Goal: Information Seeking & Learning: Learn about a topic

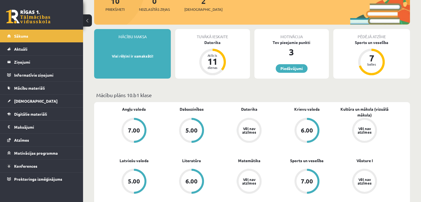
scroll to position [111, 0]
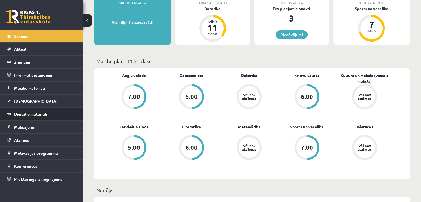
click at [41, 114] on span "Digitālie materiāli" at bounding box center [30, 114] width 33 height 5
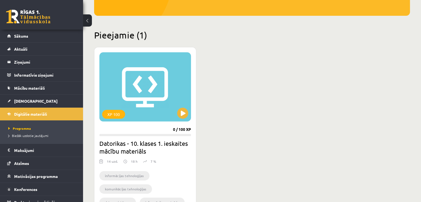
scroll to position [138, 0]
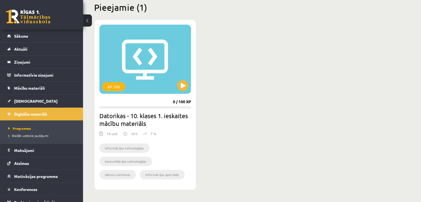
click at [194, 88] on div "XP 100 0 / 100 XP Datorikas - 10. klases 1. ieskaites mācību materiāls 14 uzd. …" at bounding box center [145, 104] width 102 height 171
click at [187, 86] on button at bounding box center [182, 85] width 11 height 11
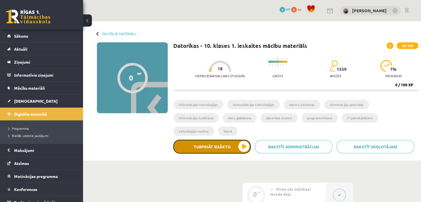
click at [230, 140] on button "Turpināt iesākto" at bounding box center [212, 147] width 78 height 14
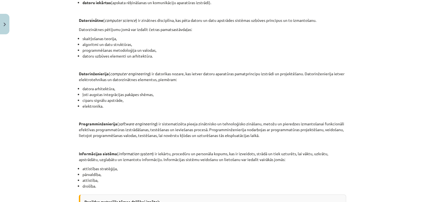
scroll to position [249, 0]
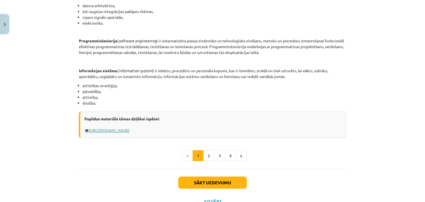
click at [130, 130] on link "Https://profizgl.lu.lv/mod/book/view.php?id=22319&chapterid=6858" at bounding box center [109, 130] width 40 height 5
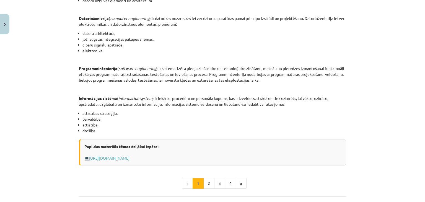
scroll to position [271, 0]
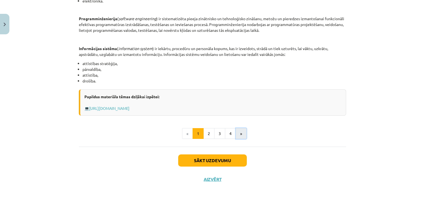
click at [238, 135] on button "»" at bounding box center [241, 133] width 11 height 11
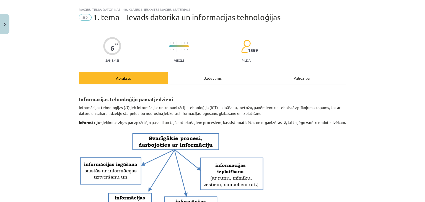
scroll to position [0, 0]
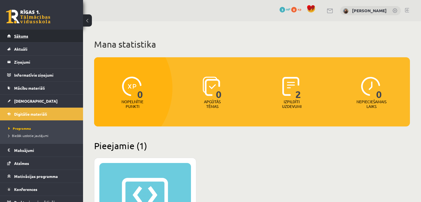
scroll to position [138, 0]
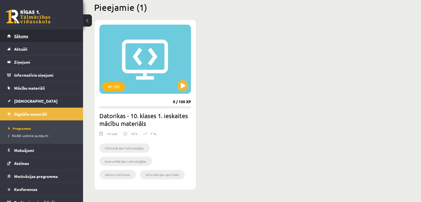
click at [32, 37] on link "Sākums" at bounding box center [41, 36] width 69 height 13
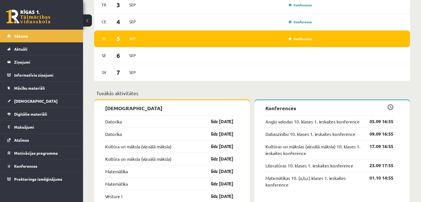
scroll to position [332, 0]
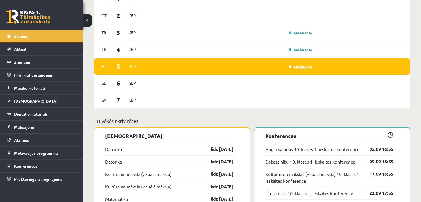
click at [298, 68] on link "Konference" at bounding box center [300, 66] width 23 height 4
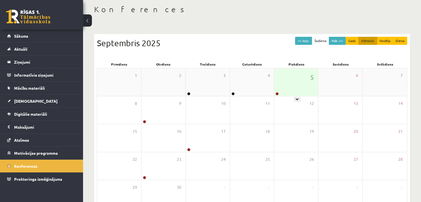
scroll to position [62, 0]
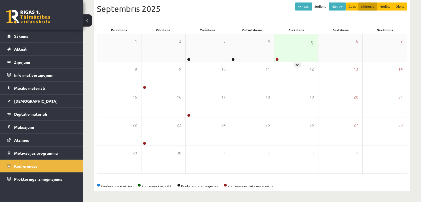
click at [285, 51] on div "5" at bounding box center [296, 48] width 44 height 28
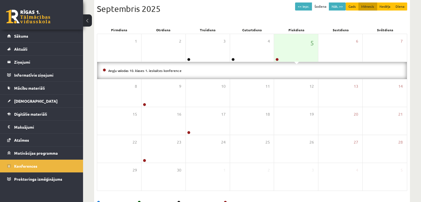
click at [156, 72] on li "Angļu valodas 10. klases 1. ieskaites konference" at bounding box center [252, 71] width 299 height 6
click at [156, 71] on link "Angļu valodas 10. klases 1. ieskaites konference" at bounding box center [144, 70] width 73 height 4
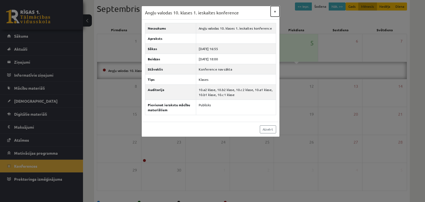
click at [277, 12] on button "×" at bounding box center [275, 11] width 9 height 11
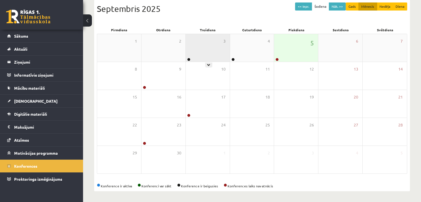
click at [216, 51] on div "3" at bounding box center [208, 48] width 44 height 28
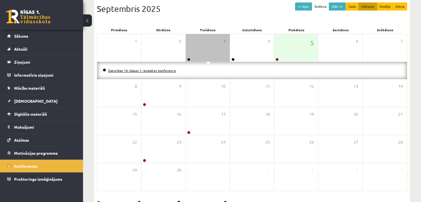
click at [168, 71] on link "Datorikas 10. klases 1. ieskaites konference" at bounding box center [142, 70] width 68 height 4
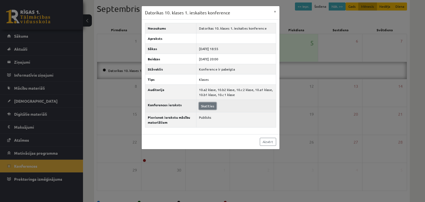
click at [207, 106] on link "Skatīties" at bounding box center [207, 105] width 17 height 7
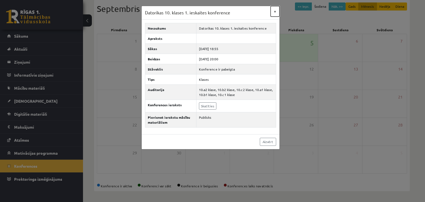
click at [273, 12] on button "×" at bounding box center [275, 11] width 9 height 11
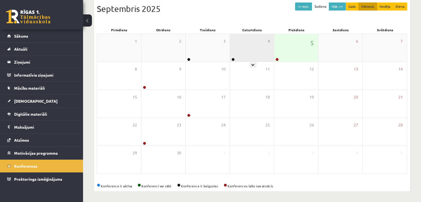
click at [251, 53] on div "4" at bounding box center [252, 48] width 44 height 28
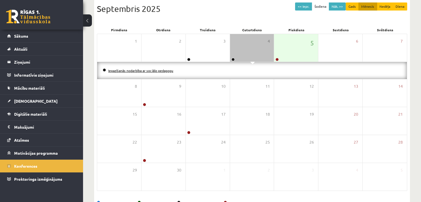
click at [164, 72] on link "Iepazīšanās nodarbība ar sociālo pedagogu" at bounding box center [140, 70] width 65 height 4
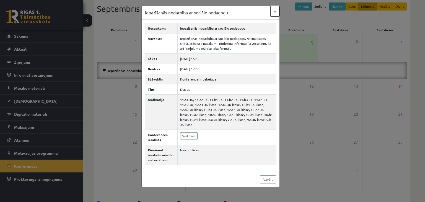
click at [277, 11] on button "×" at bounding box center [275, 11] width 9 height 11
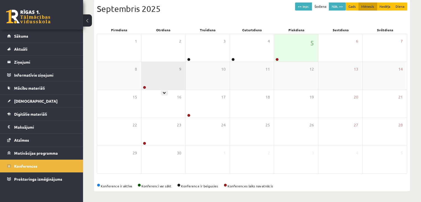
click at [167, 83] on div "9" at bounding box center [163, 76] width 44 height 28
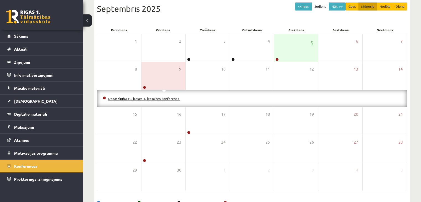
click at [164, 98] on link "Dabaszinību 10. klases 1. ieskaites konference" at bounding box center [143, 98] width 71 height 4
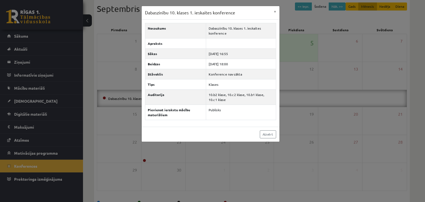
click at [319, 103] on div "Dabaszinību 10. klases 1. ieskaites konference × Nosaukums Dabaszinību 10. klas…" at bounding box center [212, 101] width 425 height 202
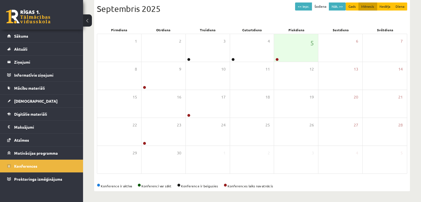
click at [32, 15] on link at bounding box center [28, 17] width 44 height 14
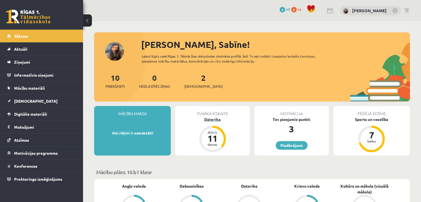
click at [212, 119] on div "Datorika" at bounding box center [212, 120] width 74 height 6
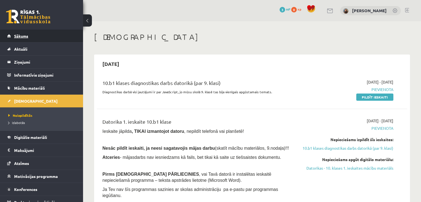
click at [30, 39] on link "Sākums" at bounding box center [41, 36] width 69 height 13
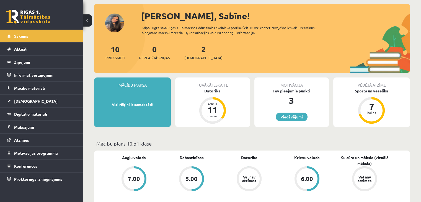
scroll to position [55, 0]
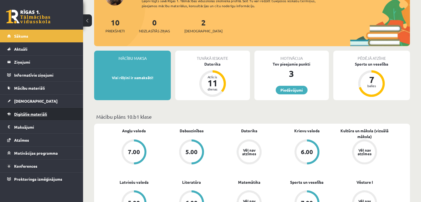
click at [26, 114] on span "Digitālie materiāli" at bounding box center [30, 114] width 33 height 5
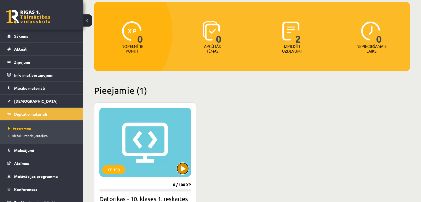
click at [183, 172] on button at bounding box center [182, 168] width 11 height 11
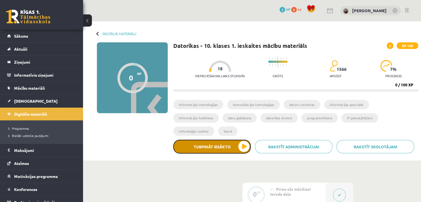
click at [245, 140] on button "Turpināt iesākto" at bounding box center [212, 147] width 78 height 14
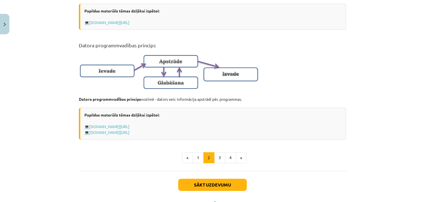
scroll to position [360, 0]
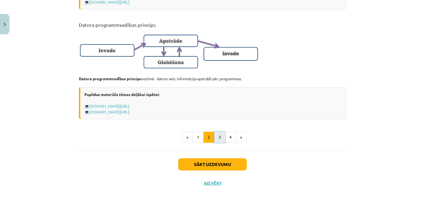
click at [220, 143] on button "3" at bounding box center [219, 137] width 11 height 11
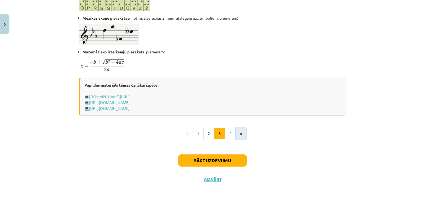
click at [240, 131] on button "»" at bounding box center [241, 133] width 11 height 11
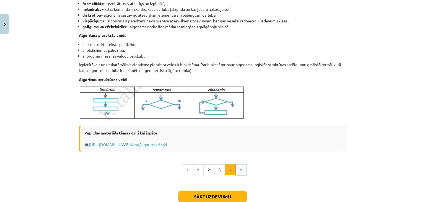
scroll to position [219, 0]
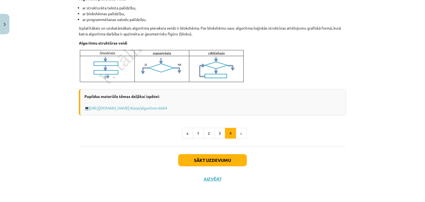
click at [239, 133] on li "»" at bounding box center [241, 133] width 11 height 11
click at [238, 133] on li "»" at bounding box center [241, 133] width 11 height 11
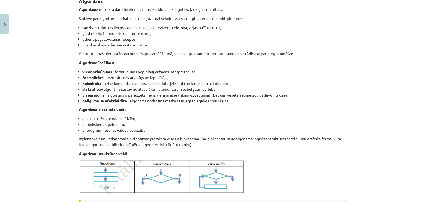
scroll to position [0, 0]
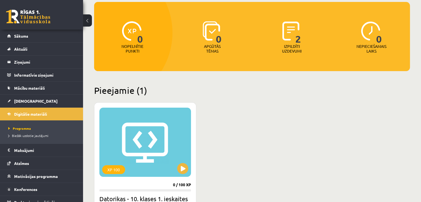
scroll to position [111, 0]
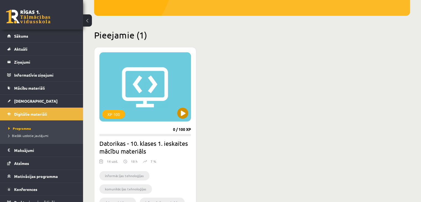
click at [122, 77] on div "XP 100" at bounding box center [145, 86] width 92 height 69
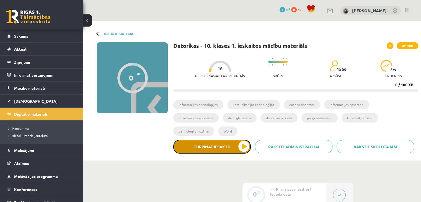
click at [244, 140] on button "Turpināt iesākto" at bounding box center [212, 147] width 78 height 14
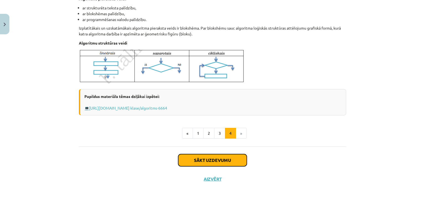
click at [226, 158] on button "Sākt uzdevumu" at bounding box center [212, 160] width 69 height 12
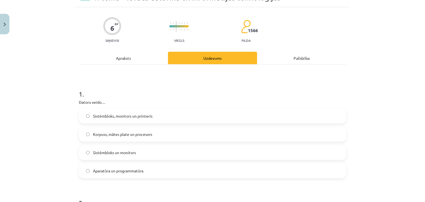
scroll to position [14, 0]
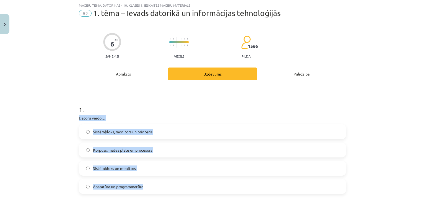
drag, startPoint x: 75, startPoint y: 118, endPoint x: 162, endPoint y: 181, distance: 107.0
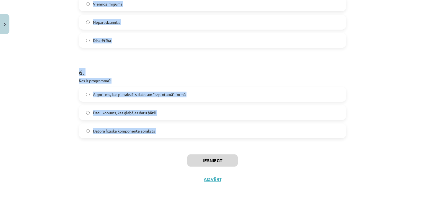
scroll to position [541, 0]
drag, startPoint x: 152, startPoint y: 119, endPoint x: 169, endPoint y: 149, distance: 35.2
copy form "1 . Datoru veido… Sistēmbloks, monitors un printeris Korpuss, mātes plate un pr…"
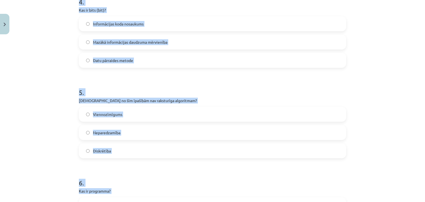
click at [401, 58] on div "Mācību tēma: Datorikas - 10. klases 1. ieskaites mācību materiāls #2 1. tēma – …" at bounding box center [212, 101] width 425 height 202
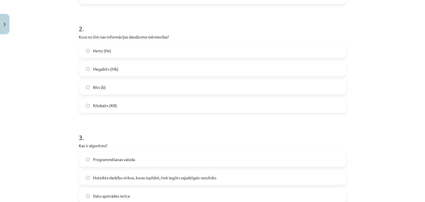
scroll to position [181, 0]
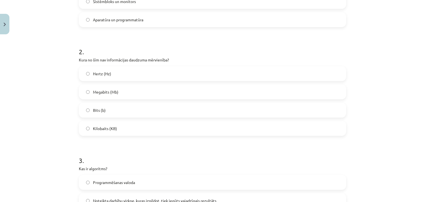
click at [87, 72] on label "Hertz (Hz)" at bounding box center [212, 74] width 266 height 14
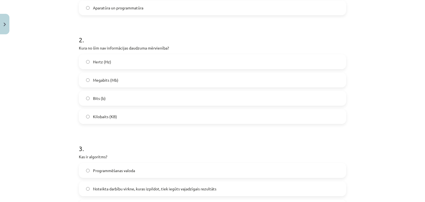
scroll to position [236, 0]
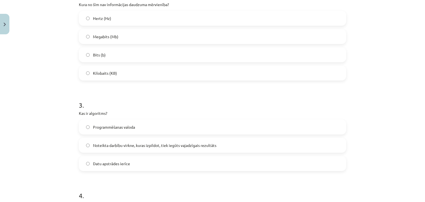
click at [185, 145] on span "Noteikta darbību virkne, kuras izpildot, tiek iegūts vajadzīgais rezultāts" at bounding box center [154, 146] width 123 height 6
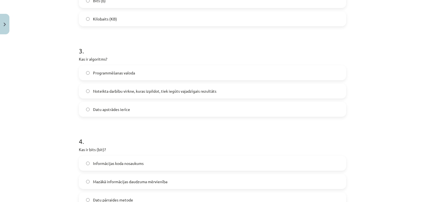
scroll to position [319, 0]
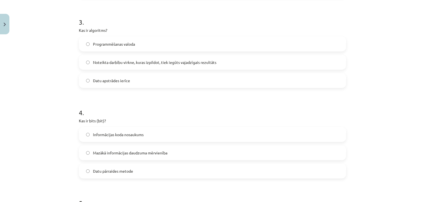
click at [173, 153] on label "Mazākā informācijas daudzuma mērvienība" at bounding box center [212, 153] width 266 height 14
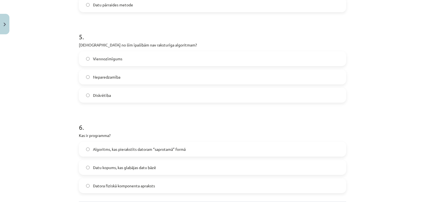
scroll to position [513, 0]
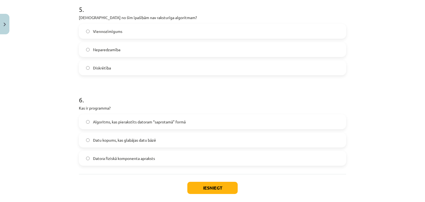
drag, startPoint x: 202, startPoint y: 43, endPoint x: 254, endPoint y: 134, distance: 104.7
click at [205, 47] on label "Neparedzamība" at bounding box center [212, 50] width 266 height 14
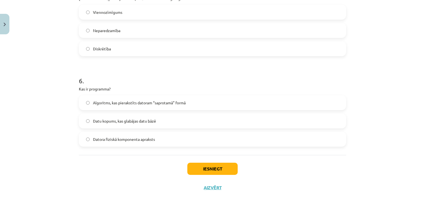
scroll to position [541, 0]
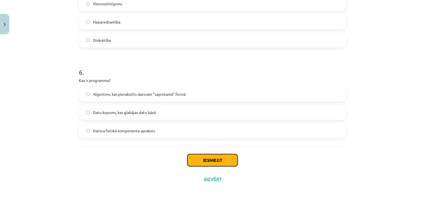
click at [221, 155] on button "Iesniegt" at bounding box center [212, 160] width 50 height 12
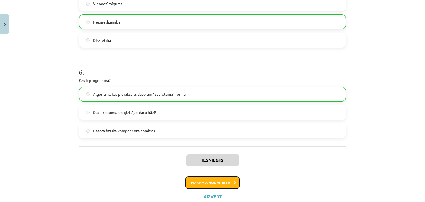
click at [231, 182] on button "Nākamā nodarbība" at bounding box center [212, 182] width 54 height 13
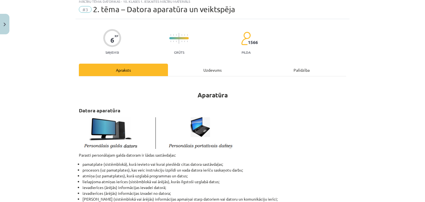
scroll to position [14, 0]
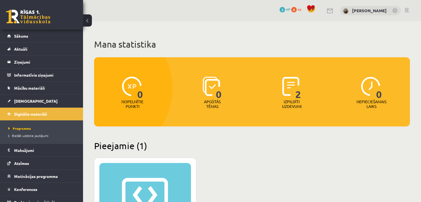
scroll to position [111, 0]
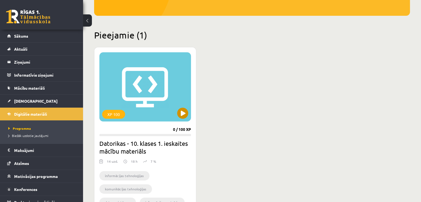
click at [173, 95] on div "XP 100" at bounding box center [145, 86] width 92 height 69
click at [164, 91] on div "XP 100" at bounding box center [145, 86] width 92 height 69
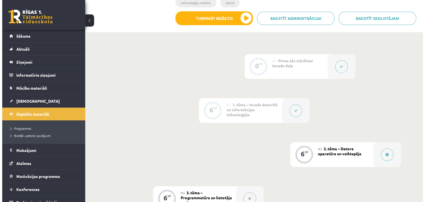
scroll to position [138, 0]
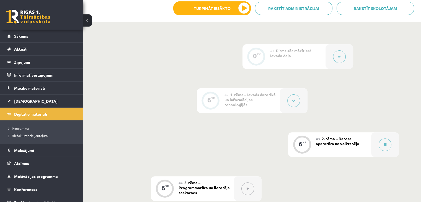
click at [292, 99] on icon at bounding box center [293, 100] width 3 height 3
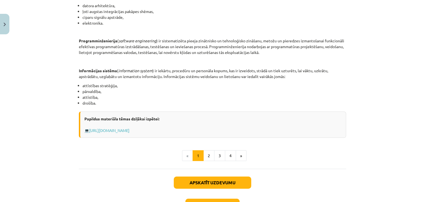
scroll to position [289, 0]
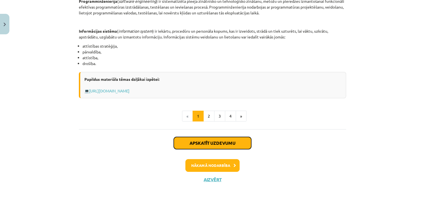
click at [237, 143] on button "Apskatīt uzdevumu" at bounding box center [213, 143] width 78 height 12
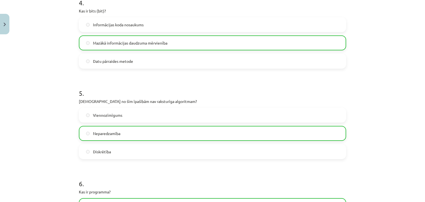
scroll to position [540, 0]
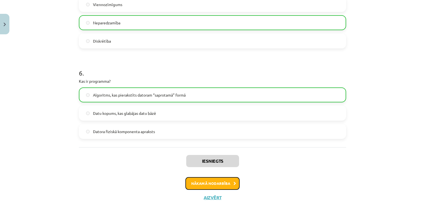
click at [222, 184] on button "Nākamā nodarbība" at bounding box center [212, 183] width 54 height 13
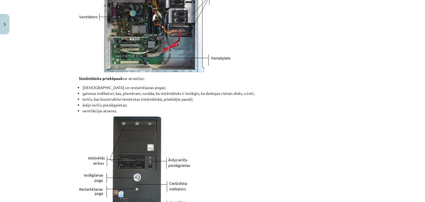
scroll to position [330, 0]
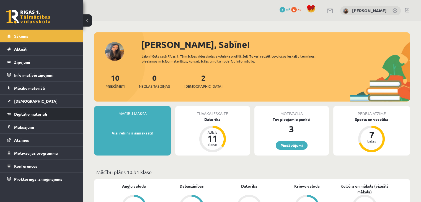
click at [33, 116] on link "Digitālie materiāli" at bounding box center [41, 114] width 69 height 13
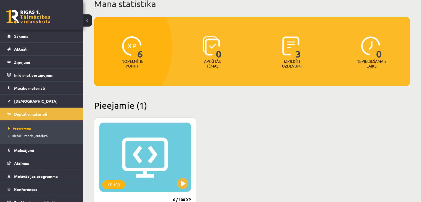
scroll to position [111, 0]
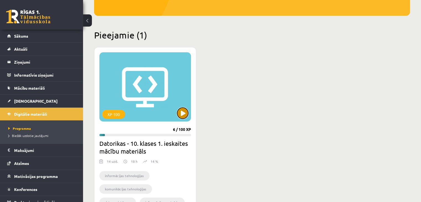
click at [184, 116] on button at bounding box center [182, 113] width 11 height 11
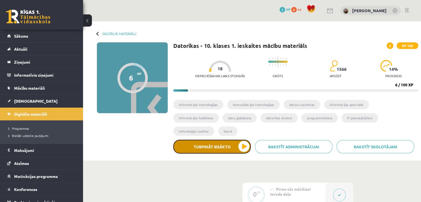
click at [216, 140] on button "Turpināt iesākto" at bounding box center [212, 147] width 78 height 14
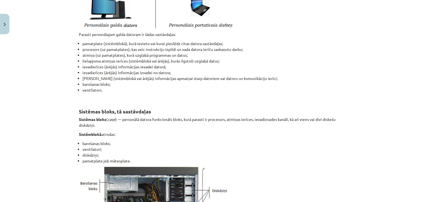
scroll to position [194, 0]
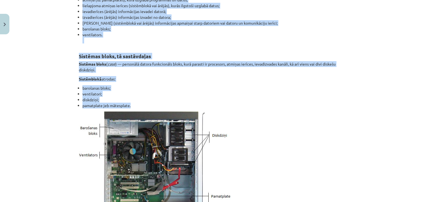
drag, startPoint x: 75, startPoint y: 15, endPoint x: 190, endPoint y: 105, distance: 146.1
copy div "Datora aparatūra Parasti personālajam galda datoram ir šādas sastāvdaļas: pamat…"
click at [217, 134] on img at bounding box center [155, 160] width 152 height 99
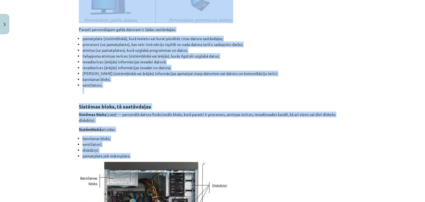
scroll to position [111, 0]
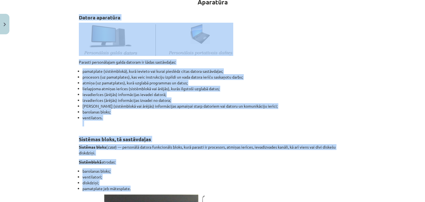
click at [282, 94] on li "ievadierīces (ārējās) informācijas ievadei datorā;" at bounding box center [214, 95] width 264 height 6
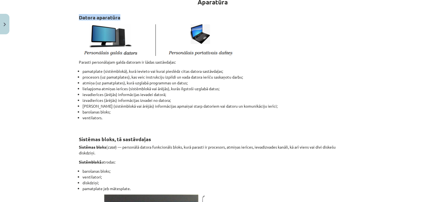
drag, startPoint x: 76, startPoint y: 17, endPoint x: 120, endPoint y: 18, distance: 43.2
click at [120, 18] on h2 "Datora aparatūra" at bounding box center [212, 14] width 267 height 14
drag, startPoint x: 299, startPoint y: 34, endPoint x: 287, endPoint y: 28, distance: 13.2
click at [299, 34] on p at bounding box center [212, 39] width 267 height 33
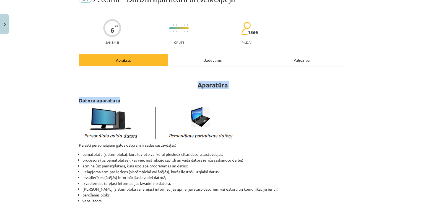
drag, startPoint x: 204, startPoint y: 85, endPoint x: 227, endPoint y: 89, distance: 23.8
copy div "Aparatūra Datora aparatūra"
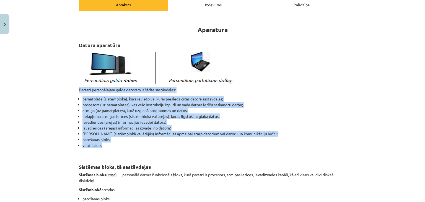
drag, startPoint x: 83, startPoint y: 89, endPoint x: 175, endPoint y: 144, distance: 107.1
click at [175, 144] on div "Mācību tēma: Datorikas - 10. klases 1. ieskaites mācību materiāls #3 2. tēma – …" at bounding box center [212, 101] width 425 height 202
copy div "Parasti personālajam galda datoram ir šādas sastāvdaļas: pamatplate (sistēmblok…"
click at [271, 125] on li "izvadierīces (ārējās) informācijas izvadei no datora;" at bounding box center [214, 128] width 264 height 6
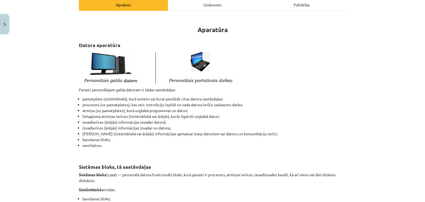
scroll to position [166, 0]
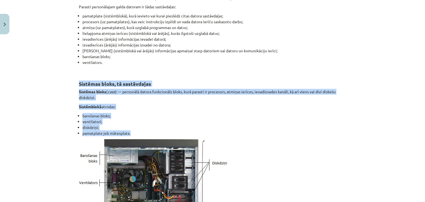
drag, startPoint x: 76, startPoint y: 82, endPoint x: 151, endPoint y: 131, distance: 89.1
copy div "Sistēmas bloks, tā sastāvdaļas Sistēmas bloks ( case ) — personālā datora funkc…"
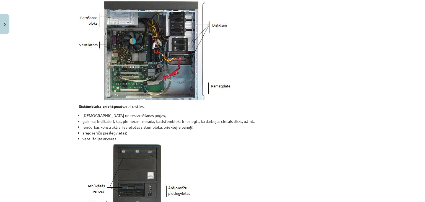
scroll to position [304, 0]
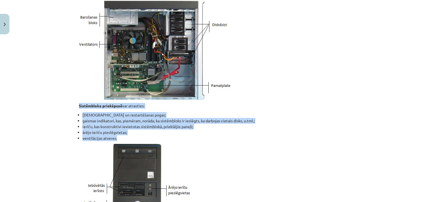
drag, startPoint x: 75, startPoint y: 105, endPoint x: 174, endPoint y: 137, distance: 103.8
copy div "Sistēmbloka priekšpusē var atrasties: ieslēgšanas un restartēšanas pogas; gaism…"
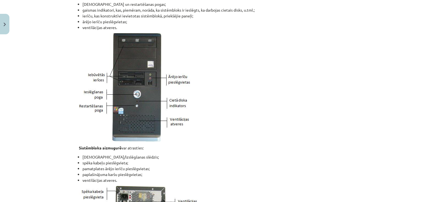
click at [235, 96] on p at bounding box center [212, 87] width 267 height 109
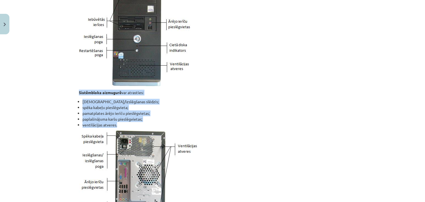
drag, startPoint x: 75, startPoint y: 92, endPoint x: 158, endPoint y: 124, distance: 88.8
click at [158, 124] on div "6 XP Saņemsi Grūts 1566 pilda Apraksts Uzdevums Palīdzība Aparatūra Datora apar…" at bounding box center [213, 133] width 274 height 1135
copy div "Sistēmbloka aizmugurē var atrasties: ieslēgšanas/izslēgšanas slēdzis; spēka kab…"
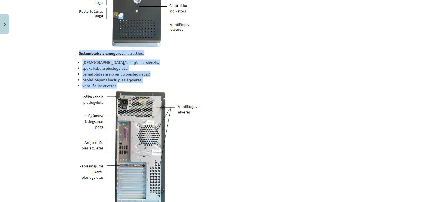
scroll to position [554, 0]
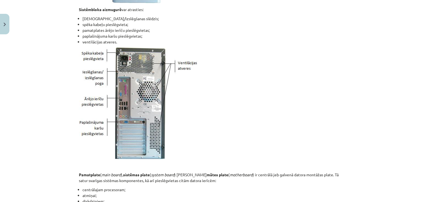
click at [393, 174] on div "Mācību tēma: Datorikas - 10. klases 1. ieskaites mācību materiāls #3 2. tēma – …" at bounding box center [212, 101] width 425 height 202
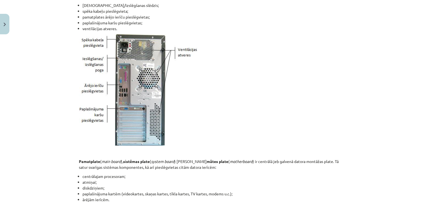
scroll to position [664, 0]
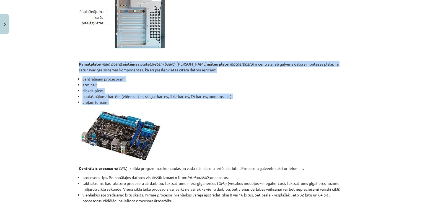
drag, startPoint x: 76, startPoint y: 62, endPoint x: 134, endPoint y: 103, distance: 70.7
copy div "Pamatplate ( main board ), sistēmas plate ( system board ) jeb mātes plate ( mo…"
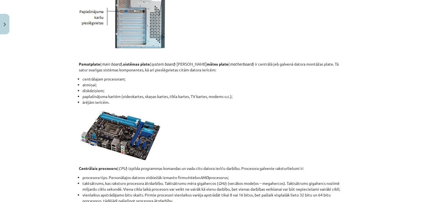
click at [297, 130] on p at bounding box center [212, 135] width 267 height 54
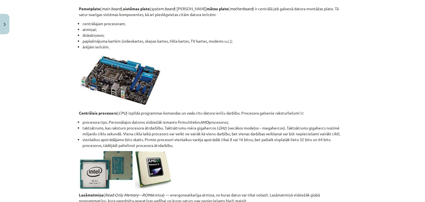
scroll to position [747, 0]
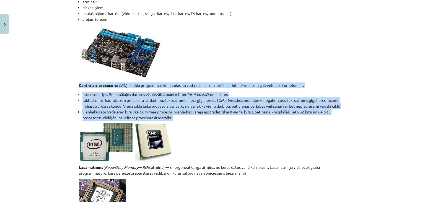
drag, startPoint x: 75, startPoint y: 84, endPoint x: 186, endPoint y: 117, distance: 115.9
copy div "Centrālais procesors ( CPU ) izpilda programmas komandas un vada citu datora ie…"
click at [259, 120] on li "vienlaikus apstrādājamo bitu skaits. Pirmie procesori vienlaikus varēja apstrād…" at bounding box center [214, 115] width 264 height 12
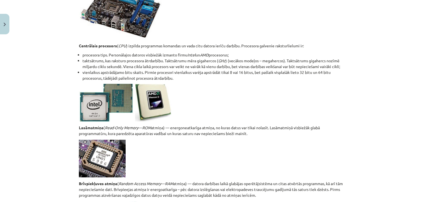
scroll to position [830, 0]
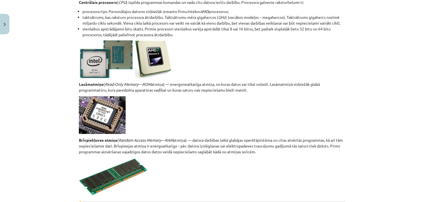
drag, startPoint x: 76, startPoint y: 83, endPoint x: 252, endPoint y: 92, distance: 175.7
copy p "Lasāmatmiņa ( Read-Only Memory — ROM atmiņa) — energoneatkarīga atmiņa, no kura…"
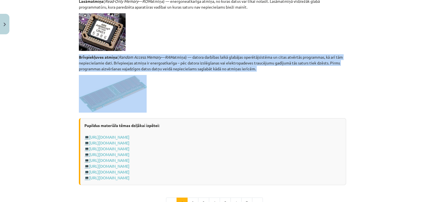
drag, startPoint x: 88, startPoint y: 55, endPoint x: 276, endPoint y: 72, distance: 189.3
copy div "Brīvpiekļuves atmiņa ( Random Access Memory — RAM atmiņa) — datora darbības lai…"
click at [97, 90] on img at bounding box center [113, 94] width 68 height 38
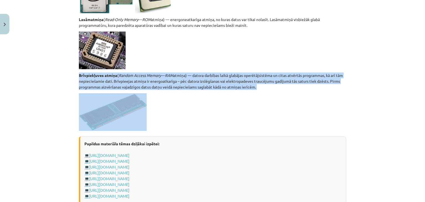
scroll to position [886, 0]
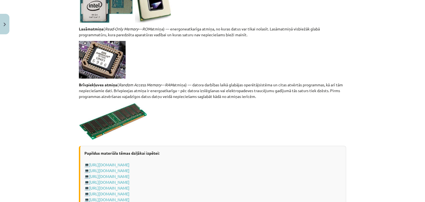
click at [157, 64] on p at bounding box center [212, 60] width 267 height 38
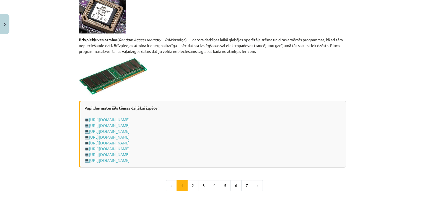
scroll to position [983, 0]
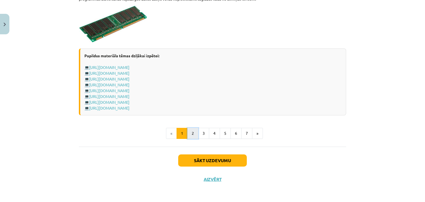
click at [192, 134] on button "2" at bounding box center [192, 133] width 11 height 11
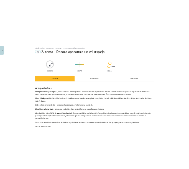
scroll to position [55, 0]
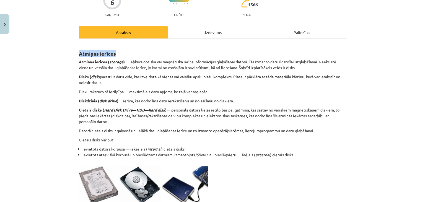
drag, startPoint x: 75, startPoint y: 52, endPoint x: 122, endPoint y: 53, distance: 46.8
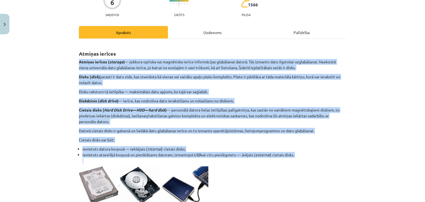
drag, startPoint x: 77, startPoint y: 60, endPoint x: 298, endPoint y: 158, distance: 241.4
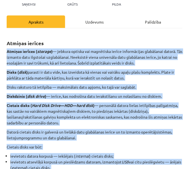
click at [129, 144] on p "Cietais disks var būt:" at bounding box center [94, 147] width 175 height 6
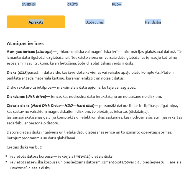
drag, startPoint x: 166, startPoint y: 15, endPoint x: 232, endPoint y: 25, distance: 66.4
click at [189, 25] on html "0 Dāvanas 3 mP 6 xp Sabīne Eiklone Sākums Aktuāli Kā mācīties eSKOLĀ Kontakti N…" at bounding box center [94, 84] width 189 height 169
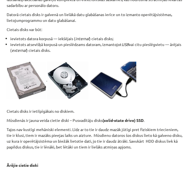
scroll to position [221, 0]
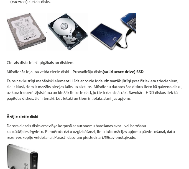
drag, startPoint x: 5, startPoint y: 61, endPoint x: 175, endPoint y: 138, distance: 185.9
click at [175, 138] on div "6 XP Saņemsi Grūts 1566 pilda Apraksts Uzdevums Palīdzība Atmiņas ierīces Atmiņ…" at bounding box center [94, 158] width 182 height 707
click at [45, 98] on p "Tajos nav kustīgi mehāniski elementi. Līdz ar to tie ir daudz mazāk jūtīgi pret…" at bounding box center [94, 89] width 175 height 23
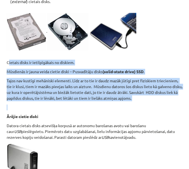
drag, startPoint x: 7, startPoint y: 63, endPoint x: 164, endPoint y: 106, distance: 163.5
click at [164, 106] on div "Atmiņas ierīces Atmiņas ierīces ( storage ) — jebkura optiska vai magnētiska ie…" at bounding box center [94, 153] width 175 height 572
click at [83, 61] on p "Cietais disks ir ietilpīgākais no diskiem." at bounding box center [94, 60] width 175 height 12
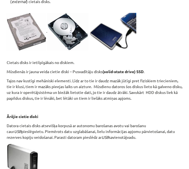
scroll to position [304, 0]
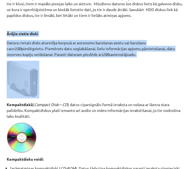
drag, startPoint x: 4, startPoint y: 31, endPoint x: 113, endPoint y: 73, distance: 117.2
click at [126, 64] on div "6 XP Saņemsi Grūts 1566 pilda Apraksts Uzdevums Palīdzība Atmiņas ierīces Atmiņ…" at bounding box center [94, 75] width 182 height 707
drag, startPoint x: 20, startPoint y: 78, endPoint x: 60, endPoint y: 87, distance: 41.1
click at [63, 87] on p at bounding box center [94, 80] width 175 height 38
click at [30, 79] on img at bounding box center [23, 80] width 33 height 38
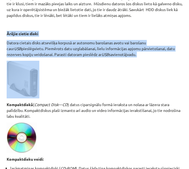
click at [57, 81] on p at bounding box center [94, 80] width 175 height 38
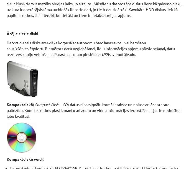
scroll to position [332, 0]
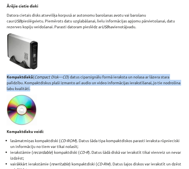
drag, startPoint x: 5, startPoint y: 76, endPoint x: 50, endPoint y: 88, distance: 46.9
click at [50, 86] on div "6 XP Saņemsi Grūts 1566 pilda Apraksts Uzdevums Palīdzība Atmiņas ierīces Atmiņ…" at bounding box center [94, 47] width 182 height 707
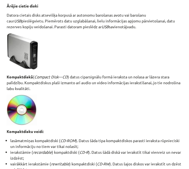
click at [84, 108] on p at bounding box center [94, 110] width 175 height 30
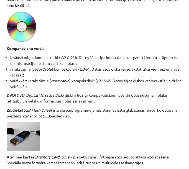
drag, startPoint x: 6, startPoint y: 47, endPoint x: 90, endPoint y: 117, distance: 109.1
click at [109, 141] on p at bounding box center [94, 136] width 175 height 29
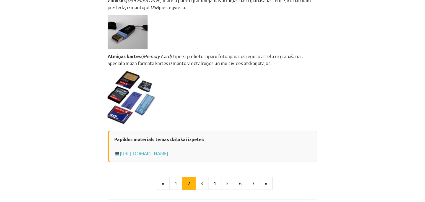
scroll to position [526, 0]
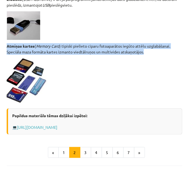
drag, startPoint x: 7, startPoint y: 45, endPoint x: 149, endPoint y: 53, distance: 143.1
click at [149, 53] on p "Atmiņas kartes ( Memory Card ) tipiski pielieto ciparu fotoaparātos iegūto attē…" at bounding box center [94, 49] width 175 height 12
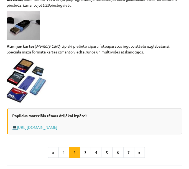
drag, startPoint x: 133, startPoint y: 55, endPoint x: 12, endPoint y: 56, distance: 120.7
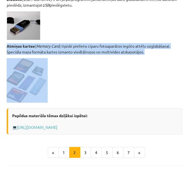
drag, startPoint x: 6, startPoint y: 46, endPoint x: 92, endPoint y: 59, distance: 87.1
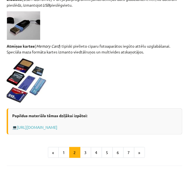
drag, startPoint x: 92, startPoint y: 59, endPoint x: 22, endPoint y: 52, distance: 70.1
click at [22, 52] on p "Atmiņas kartes ( Memory Card ) tipiski pielieto ciparu fotoaparātos iegūto attē…" at bounding box center [94, 49] width 175 height 12
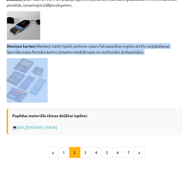
drag, startPoint x: 5, startPoint y: 45, endPoint x: 66, endPoint y: 65, distance: 64.6
click at [53, 86] on p at bounding box center [94, 80] width 175 height 45
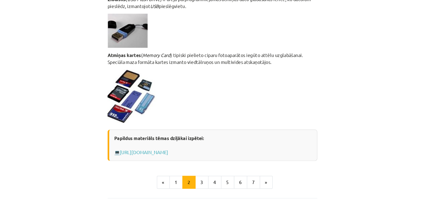
scroll to position [486, 0]
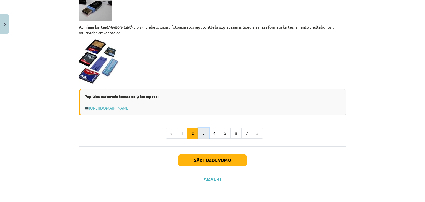
click at [202, 135] on button "3" at bounding box center [203, 133] width 11 height 11
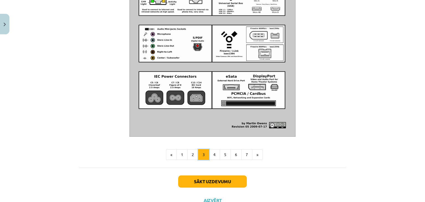
scroll to position [649, 0]
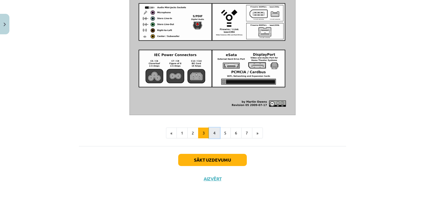
click at [214, 134] on button "4" at bounding box center [214, 133] width 11 height 11
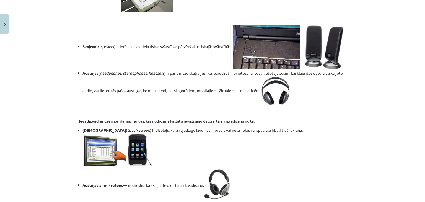
scroll to position [794, 0]
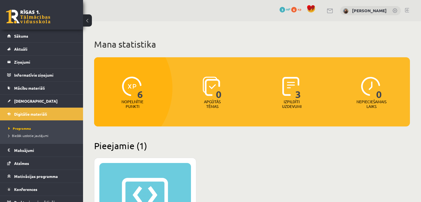
scroll to position [111, 0]
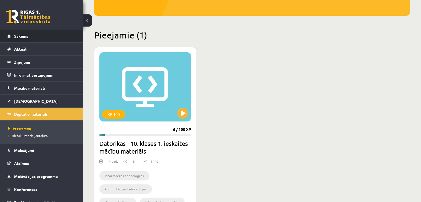
click at [22, 37] on span "Sākums" at bounding box center [21, 35] width 14 height 5
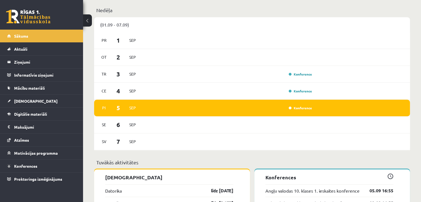
scroll to position [304, 0]
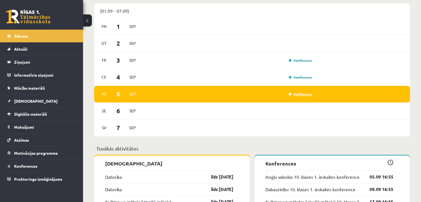
click at [301, 94] on link "Konference" at bounding box center [300, 94] width 23 height 4
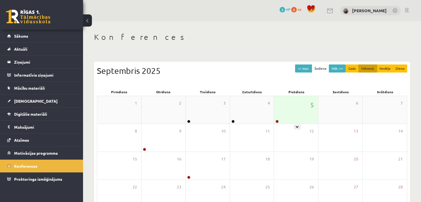
click at [296, 115] on div "5" at bounding box center [296, 110] width 44 height 28
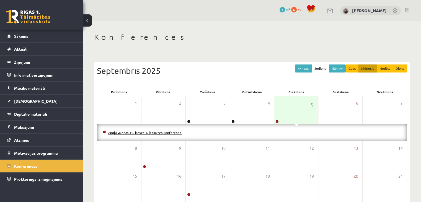
click at [172, 133] on link "Angļu valodas 10. klases 1. ieskaites konference" at bounding box center [144, 132] width 73 height 4
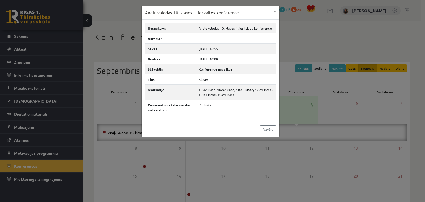
click at [186, 158] on div "Angļu valodas 10. klases 1. ieskaites konference × Nosaukums Angļu valodas 10. …" at bounding box center [212, 101] width 425 height 202
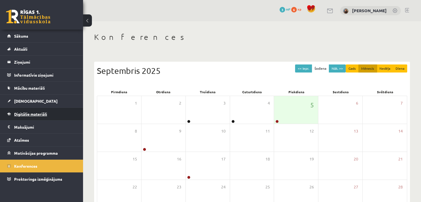
click at [36, 117] on link "Digitālie materiāli" at bounding box center [41, 114] width 69 height 13
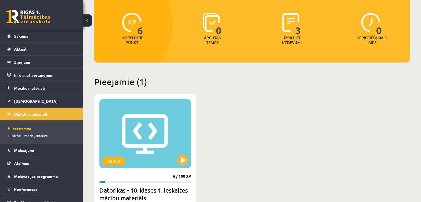
scroll to position [111, 0]
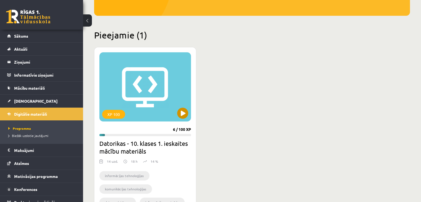
click at [185, 119] on div "XP 100" at bounding box center [145, 86] width 92 height 69
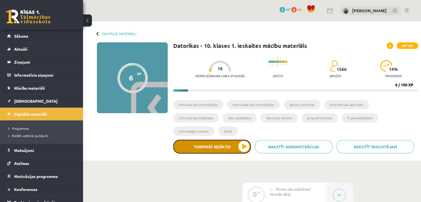
click at [244, 140] on button "Turpināt iesākto" at bounding box center [212, 147] width 78 height 14
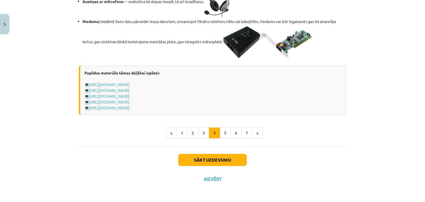
scroll to position [996, 0]
click at [223, 138] on button "5" at bounding box center [225, 133] width 11 height 11
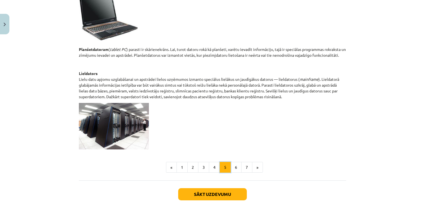
scroll to position [268, 0]
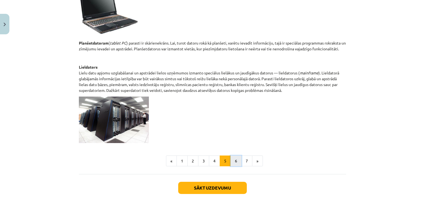
click at [235, 162] on button "6" at bounding box center [236, 161] width 11 height 11
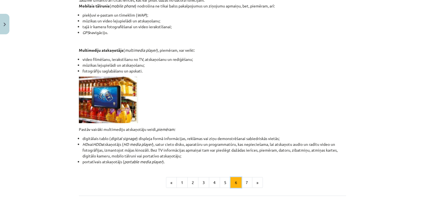
scroll to position [126, 0]
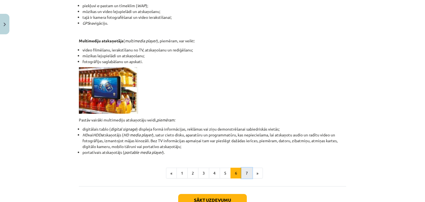
click at [245, 176] on button "7" at bounding box center [246, 173] width 11 height 11
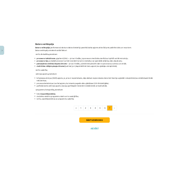
scroll to position [71, 0]
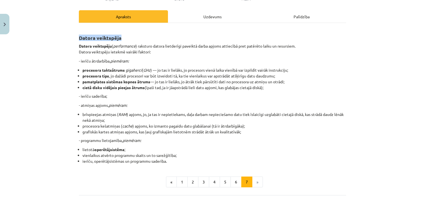
drag, startPoint x: 78, startPoint y: 37, endPoint x: 122, endPoint y: 38, distance: 44.3
click at [122, 38] on h2 "Datora veiktspēja" at bounding box center [212, 35] width 267 height 14
copy strong "Datora veiktspēja"
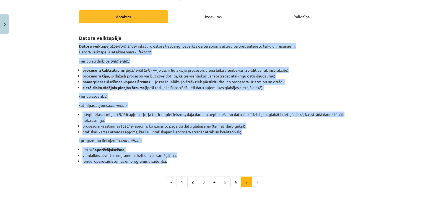
drag, startPoint x: 77, startPoint y: 46, endPoint x: 191, endPoint y: 161, distance: 162.1
click at [191, 161] on div "Datora veiktspēja Datora veiktspēju ( performance ) raksturo datora lietderīgi …" at bounding box center [212, 96] width 267 height 136
copy div "Datora veiktspēju ( performance ) raksturo datora lietderīgi paveiktā darba apj…"
click at [291, 114] on li "brīvpieejas atmiņas ( RAM ) apjoms, jo, ja tas ir nepietiekams, daļa darbam nep…" at bounding box center [214, 118] width 264 height 12
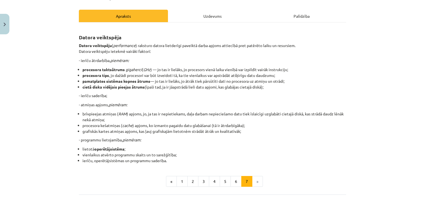
scroll to position [43, 0]
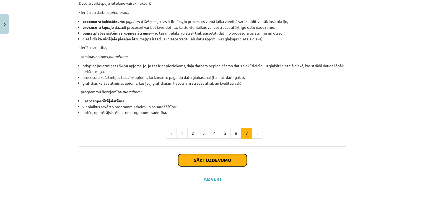
click at [222, 160] on button "Sākt uzdevumu" at bounding box center [212, 160] width 69 height 12
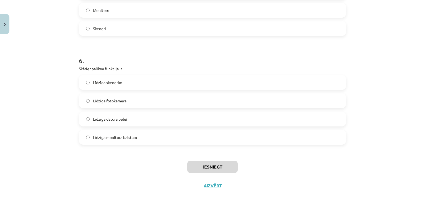
scroll to position [614, 0]
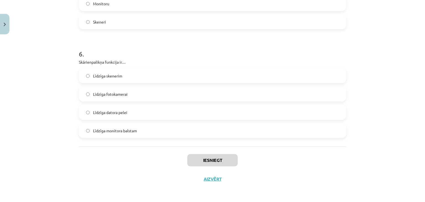
drag, startPoint x: 74, startPoint y: 48, endPoint x: 157, endPoint y: 139, distance: 123.1
copy form "1 . Kura no minētajām nav datora sistēmblokā ievietojama ierīce? Procesors Moni…"
click at [68, 33] on div "Mācību tēma: Datorikas - 10. klases 1. ieskaites mācību materiāls #3 2. tēma – …" at bounding box center [212, 101] width 425 height 202
click at [391, 60] on div "Mācību tēma: Datorikas - 10. klases 1. ieskaites mācību materiāls #3 2. tēma – …" at bounding box center [212, 101] width 425 height 202
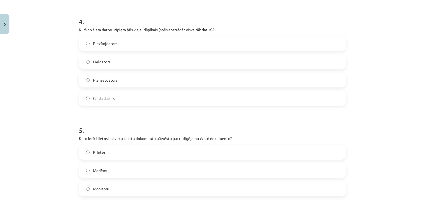
scroll to position [475, 0]
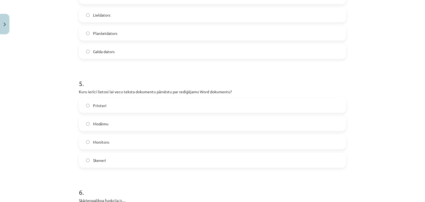
click at [84, 156] on label "Skeneri" at bounding box center [212, 160] width 266 height 14
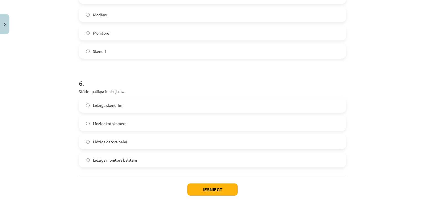
scroll to position [614, 0]
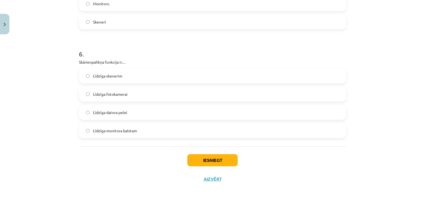
click at [86, 133] on label "Līdzīga monitora balstam" at bounding box center [212, 131] width 266 height 14
click at [201, 162] on button "Iesniegt" at bounding box center [212, 160] width 50 height 12
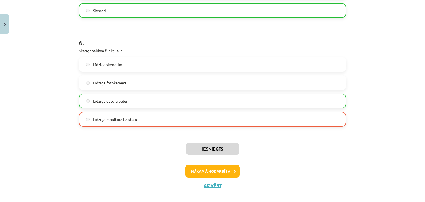
scroll to position [631, 0]
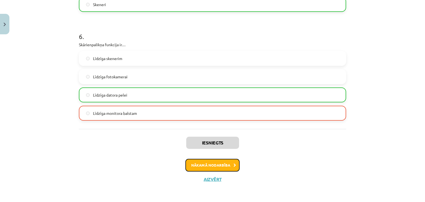
click at [214, 167] on button "Nākamā nodarbība" at bounding box center [212, 165] width 54 height 13
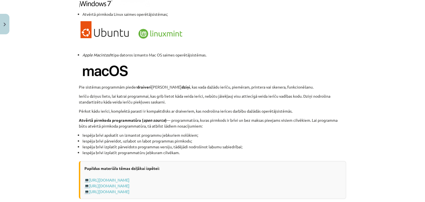
scroll to position [581, 0]
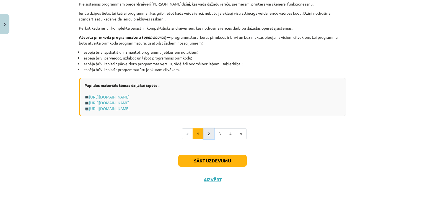
click at [211, 134] on button "2" at bounding box center [208, 133] width 11 height 11
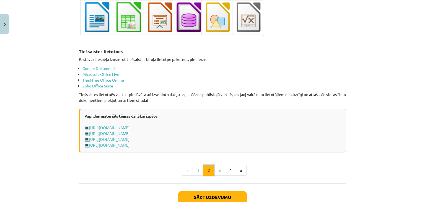
scroll to position [949, 0]
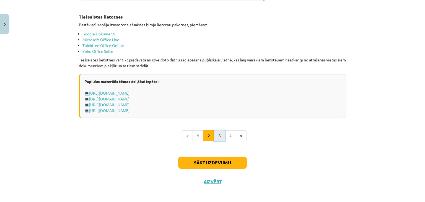
click at [218, 134] on button "3" at bounding box center [219, 135] width 11 height 11
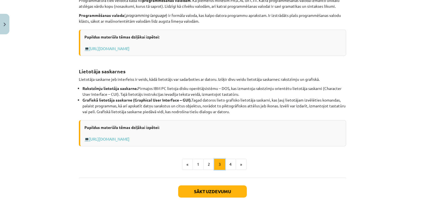
scroll to position [224, 0]
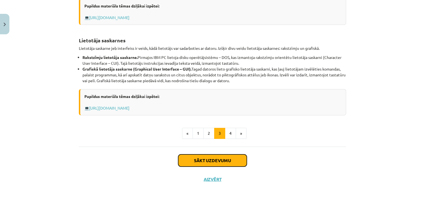
click at [197, 159] on button "Sākt uzdevumu" at bounding box center [212, 160] width 69 height 12
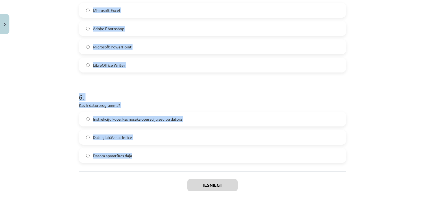
scroll to position [577, 0]
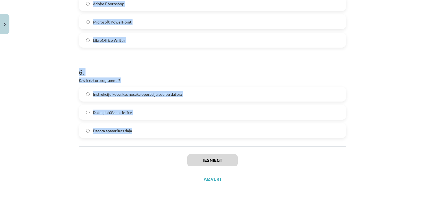
drag, startPoint x: 74, startPoint y: 76, endPoint x: 169, endPoint y: 131, distance: 110.4
drag, startPoint x: 71, startPoint y: 65, endPoint x: 133, endPoint y: 162, distance: 114.9
click at [133, 162] on div "Mācību tēma: Datorikas - 10. klases 1. ieskaites mācību materiāls #4 3. tēma – …" at bounding box center [212, 101] width 425 height 202
copy form "1 . Kas raksturo atvērtā pirmkoda programmatūru? Pirmkods ir pieejams, bet to n…"
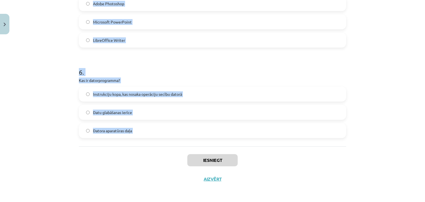
click at [137, 164] on div "Iesniegt Aizvērt" at bounding box center [212, 165] width 267 height 39
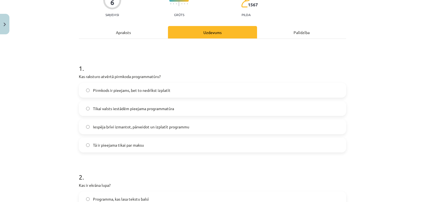
scroll to position [24, 0]
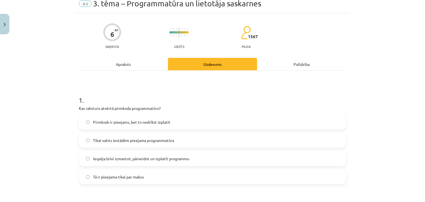
click at [89, 158] on label "Iespēja brīvi izmantot, pārveidot un izplatīt programmu" at bounding box center [212, 159] width 266 height 14
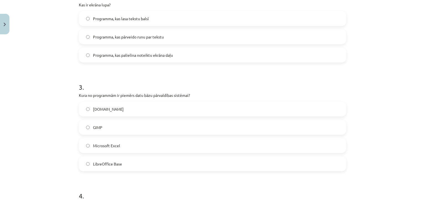
scroll to position [245, 0]
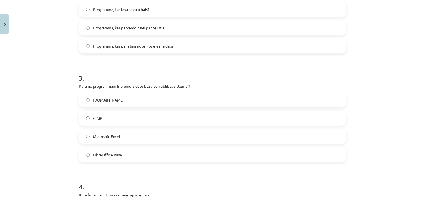
click at [89, 154] on label "LibreOffice Base" at bounding box center [212, 155] width 266 height 14
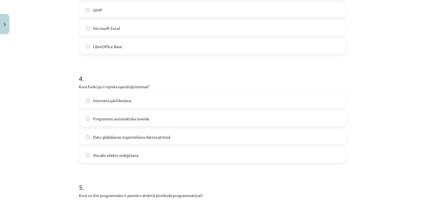
scroll to position [356, 0]
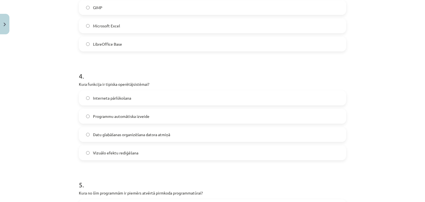
click at [87, 98] on label "Interneta pārlūkošana" at bounding box center [212, 98] width 266 height 14
click at [89, 134] on label "Datu glabāšanas organizēšana datora atmiņā" at bounding box center [212, 135] width 266 height 14
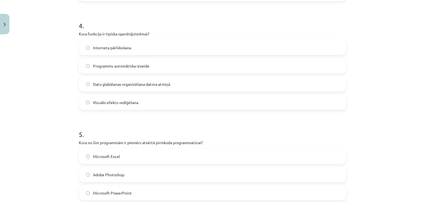
scroll to position [466, 0]
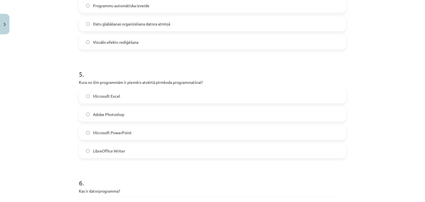
click at [83, 95] on label "Microsoft Excel" at bounding box center [212, 96] width 266 height 14
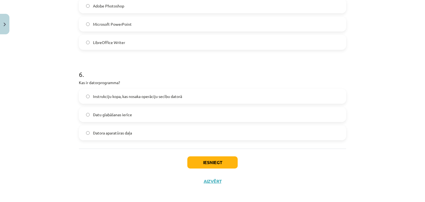
scroll to position [577, 0]
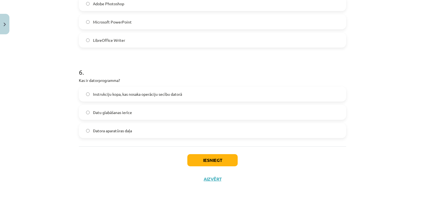
click at [87, 132] on label "Datora aparatūras daļa" at bounding box center [212, 131] width 266 height 14
click at [215, 156] on button "Iesniegt" at bounding box center [212, 160] width 50 height 12
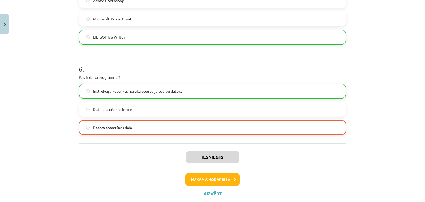
scroll to position [595, 0]
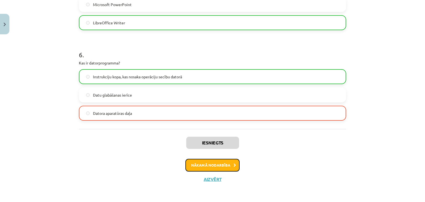
click at [228, 169] on button "Nākamā nodarbība" at bounding box center [212, 165] width 54 height 13
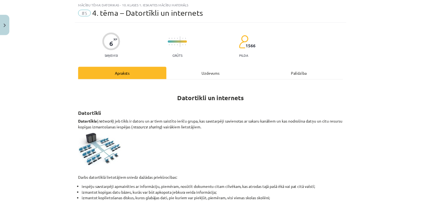
scroll to position [14, 0]
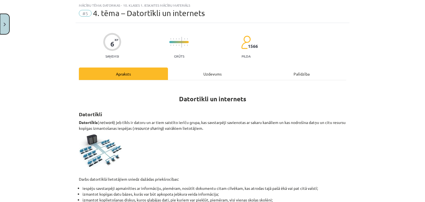
click at [5, 25] on img "Close" at bounding box center [5, 25] width 2 height 4
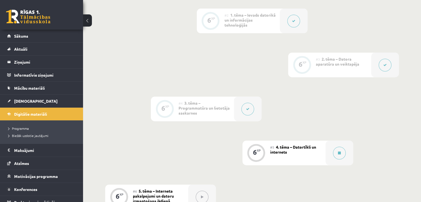
scroll to position [273, 0]
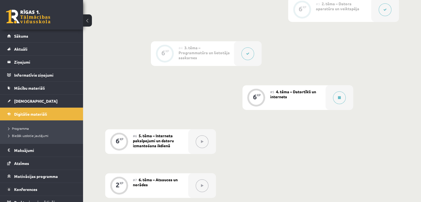
click at [16, 21] on link at bounding box center [28, 17] width 44 height 14
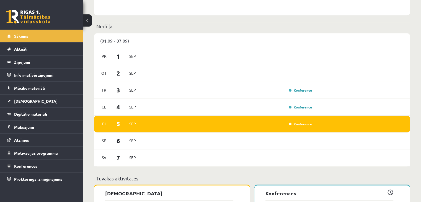
scroll to position [277, 0]
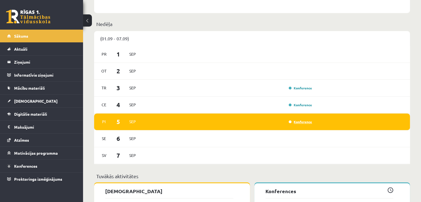
click at [293, 122] on link "Konference" at bounding box center [300, 122] width 23 height 4
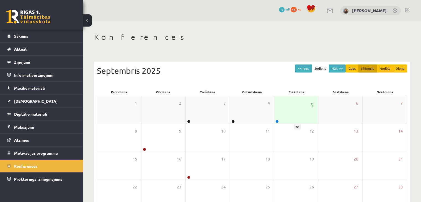
click at [291, 114] on div "5" at bounding box center [296, 110] width 44 height 28
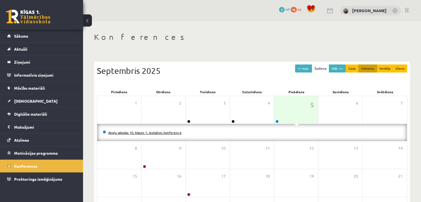
click at [167, 131] on link "Angļu valodas 10. klases 1. ieskaites konference" at bounding box center [144, 132] width 73 height 4
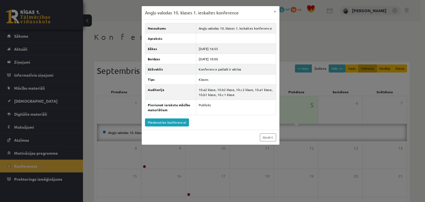
click at [151, 161] on div "Angļu valodas 10. klases 1. ieskaites konference × Nosaukums Angļu valodas 10. …" at bounding box center [212, 101] width 425 height 202
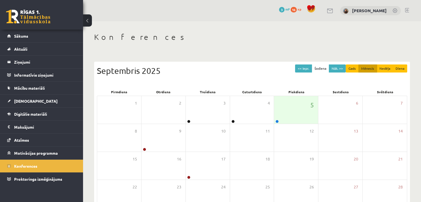
click at [48, 25] on div "0 Dāvanas 3 mP 16 xp" at bounding box center [41, 15] width 83 height 30
click at [42, 18] on link at bounding box center [28, 17] width 44 height 14
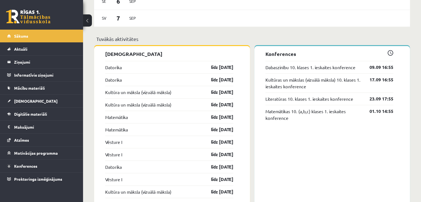
scroll to position [443, 0]
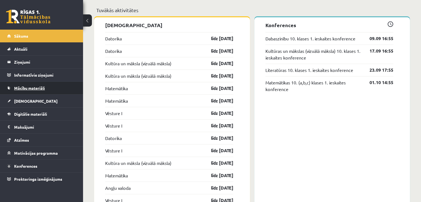
click at [34, 91] on link "Mācību materiāli" at bounding box center [41, 88] width 69 height 13
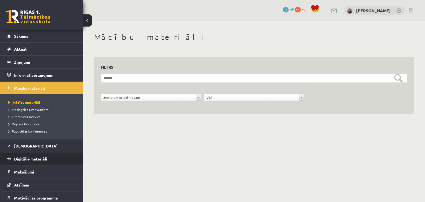
click at [38, 160] on span "Digitālie materiāli" at bounding box center [30, 158] width 33 height 5
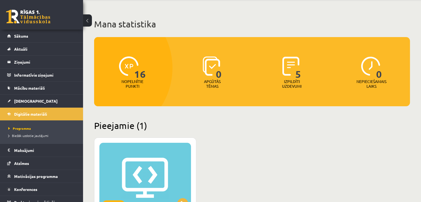
scroll to position [111, 0]
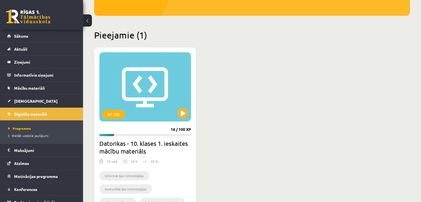
click at [22, 20] on link at bounding box center [28, 17] width 44 height 14
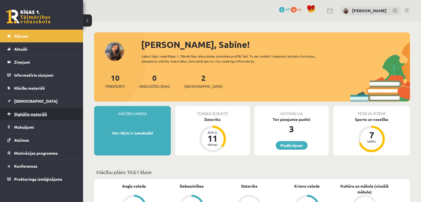
click at [38, 114] on span "Digitālie materiāli" at bounding box center [30, 114] width 33 height 5
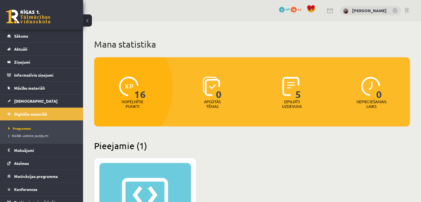
scroll to position [138, 0]
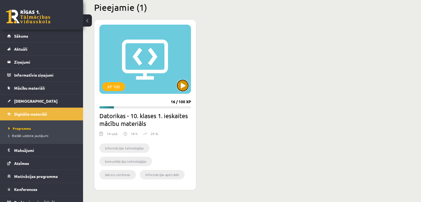
click at [182, 86] on button at bounding box center [182, 85] width 11 height 11
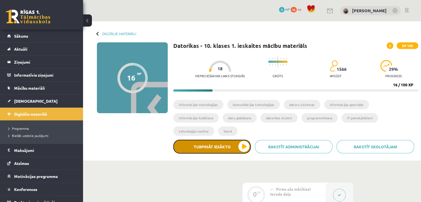
click at [241, 140] on button "Turpināt iesākto" at bounding box center [212, 147] width 78 height 14
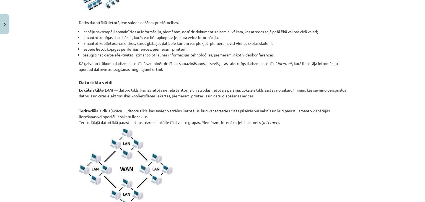
scroll to position [123, 0]
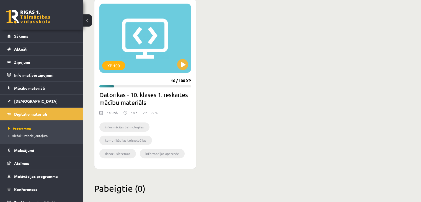
scroll to position [169, 0]
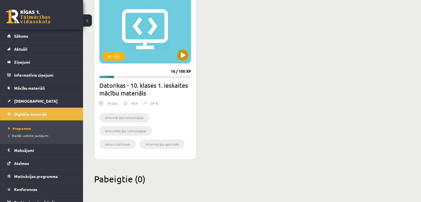
click at [150, 41] on div "XP 100" at bounding box center [145, 28] width 92 height 69
click at [129, 38] on div "XP 100" at bounding box center [145, 28] width 92 height 69
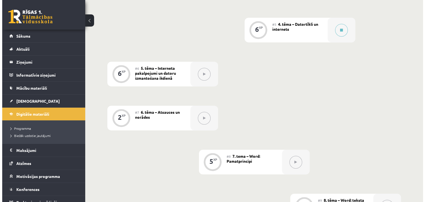
scroll to position [342, 0]
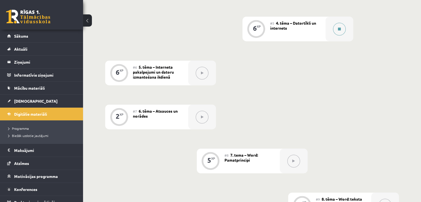
click at [343, 23] on button at bounding box center [339, 29] width 13 height 13
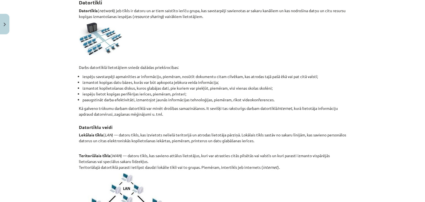
scroll to position [138, 0]
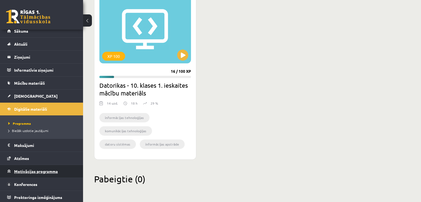
scroll to position [6, 0]
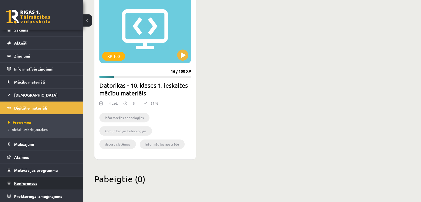
click at [29, 182] on span "Konferences" at bounding box center [25, 183] width 23 height 5
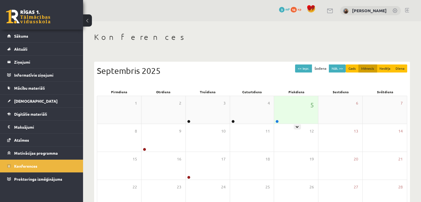
click at [286, 114] on div "5" at bounding box center [296, 110] width 44 height 28
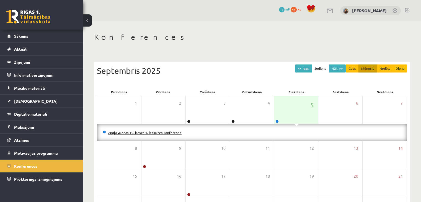
click at [166, 133] on link "Angļu valodas 10. klases 1. ieskaites konference" at bounding box center [144, 132] width 73 height 4
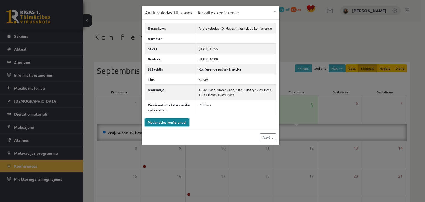
click at [174, 123] on link "Pievienoties konferencei" at bounding box center [167, 122] width 44 height 8
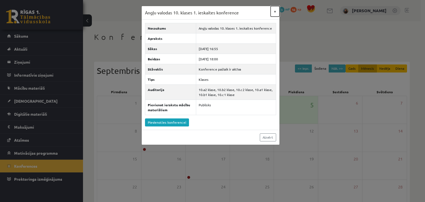
click at [277, 9] on button "×" at bounding box center [275, 11] width 9 height 11
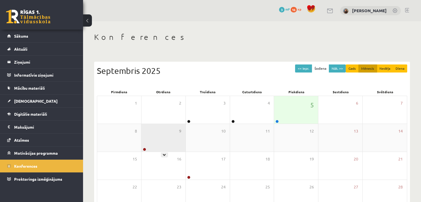
click at [172, 139] on div "9" at bounding box center [163, 138] width 44 height 28
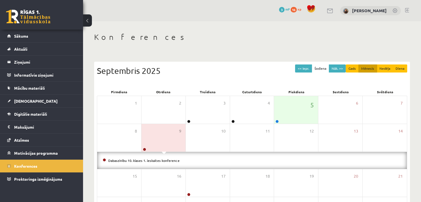
click at [165, 162] on li "Dabaszinību 10. klases 1. ieskaites konference" at bounding box center [252, 161] width 299 height 6
click at [164, 160] on link "Dabaszinību 10. klases 1. ieskaites konference" at bounding box center [143, 160] width 71 height 4
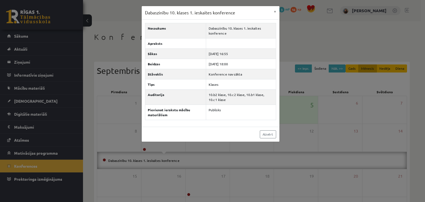
click at [327, 125] on div "Dabaszinību 10. klases 1. ieskaites konference × Nosaukums Dabaszinību 10. klas…" at bounding box center [212, 101] width 425 height 202
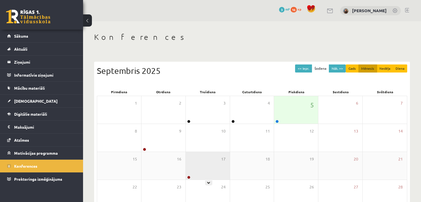
click at [219, 169] on div "17" at bounding box center [208, 166] width 44 height 28
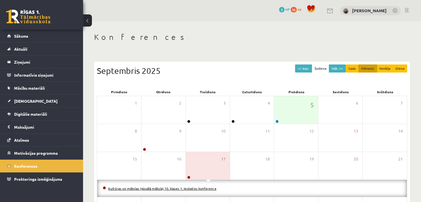
click at [177, 189] on link "Kultūras un mākslas (vizuālā māksla) 10. klases 1. ieskaites konference" at bounding box center [162, 188] width 108 height 4
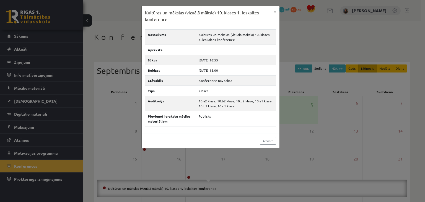
click at [300, 134] on div "Kultūras un mākslas (vizuālā māksla) 10. klases 1. ieskaites konference × Nosau…" at bounding box center [212, 101] width 425 height 202
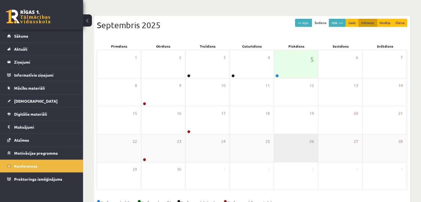
scroll to position [62, 0]
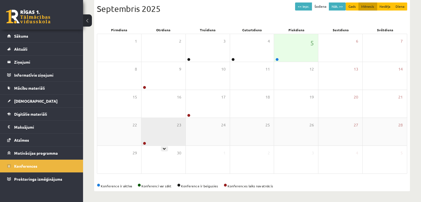
click at [176, 136] on div "23" at bounding box center [163, 132] width 44 height 28
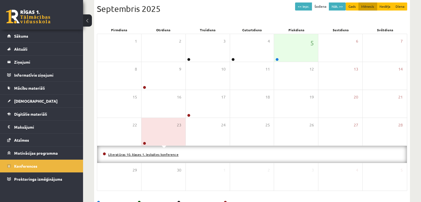
click at [170, 154] on link "Literatūras 10. klases 1. ieskaites konference" at bounding box center [143, 154] width 70 height 4
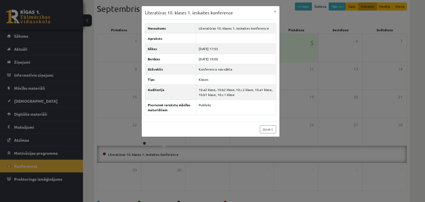
click at [347, 114] on div "Literatūras 10. klases 1. ieskaites konference × Nosaukums Literatūras 10. klas…" at bounding box center [212, 101] width 425 height 202
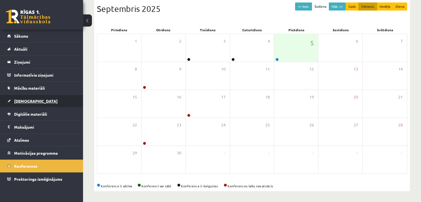
click at [33, 102] on link "[DEMOGRAPHIC_DATA]" at bounding box center [41, 101] width 69 height 13
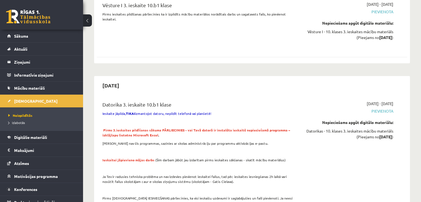
scroll to position [1578, 0]
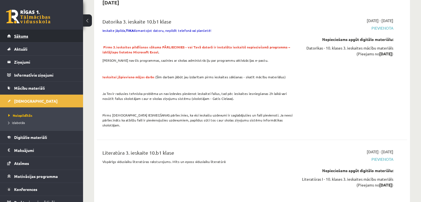
click at [29, 37] on link "Sākums" at bounding box center [41, 36] width 69 height 13
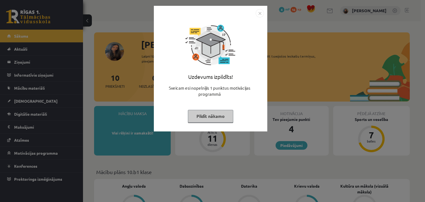
click at [261, 11] on img "Close" at bounding box center [260, 13] width 8 height 8
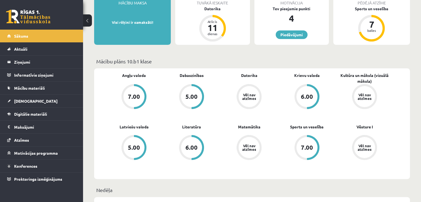
scroll to position [138, 0]
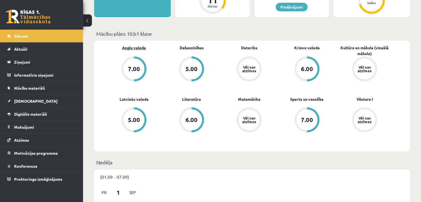
click at [136, 48] on link "Angļu valoda" at bounding box center [134, 48] width 24 height 6
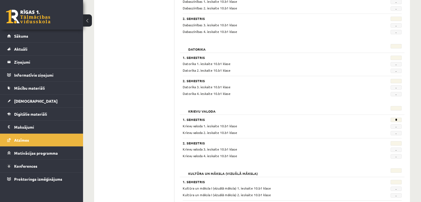
scroll to position [194, 0]
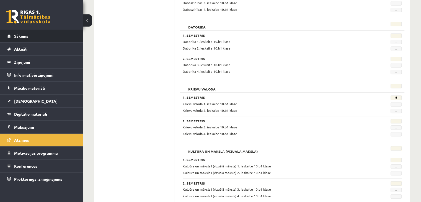
click at [22, 38] on link "Sākums" at bounding box center [41, 36] width 69 height 13
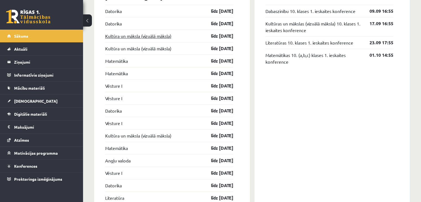
scroll to position [471, 0]
click at [216, 159] on link "līdz [DATE]" at bounding box center [217, 160] width 32 height 7
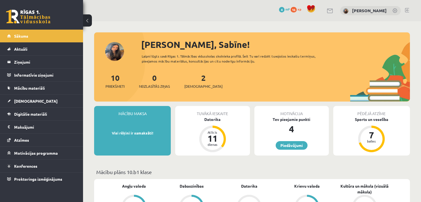
scroll to position [469, 0]
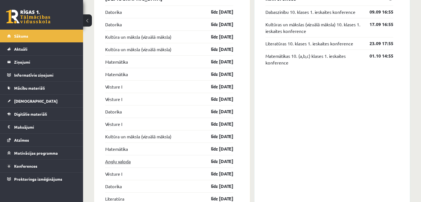
click at [123, 163] on link "Angļu valoda" at bounding box center [117, 161] width 25 height 7
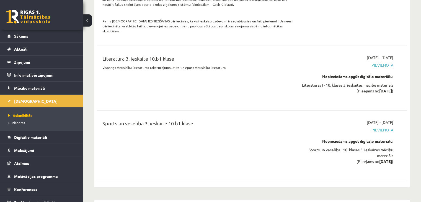
scroll to position [1589, 0]
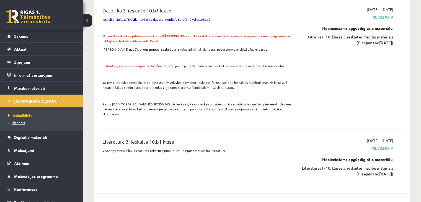
click at [24, 123] on span "Izlabotās" at bounding box center [16, 122] width 17 height 4
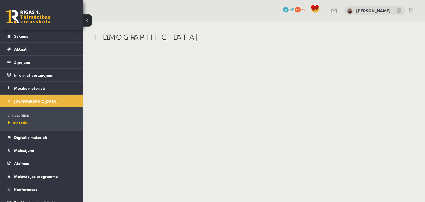
click at [23, 114] on span "Neizpildītās" at bounding box center [18, 115] width 21 height 4
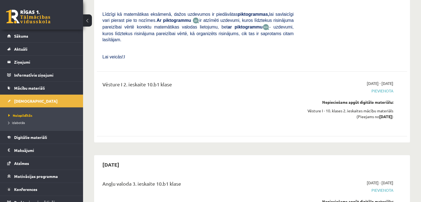
scroll to position [1273, 0]
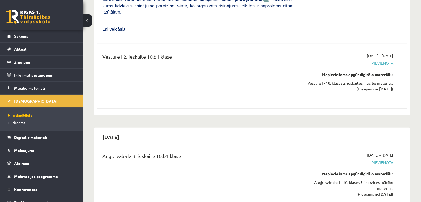
click at [376, 160] on span "Pievienota" at bounding box center [347, 163] width 91 height 6
click at [382, 160] on span "Pievienota" at bounding box center [347, 163] width 91 height 6
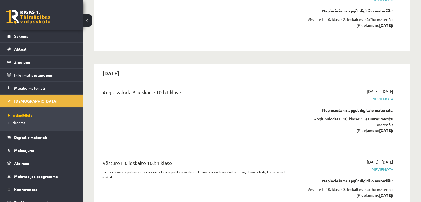
scroll to position [1384, 0]
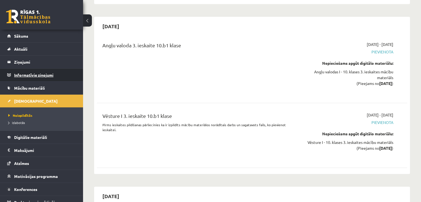
click at [21, 75] on legend "Informatīvie ziņojumi 0" at bounding box center [45, 75] width 62 height 13
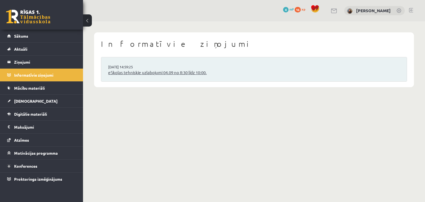
click at [140, 72] on link "eSkolas tehniskie uzlabojumi 04.09 no 8:30 līdz 10:00." at bounding box center [254, 72] width 292 height 6
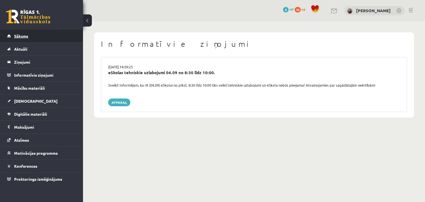
click at [25, 36] on span "Sākums" at bounding box center [21, 35] width 14 height 5
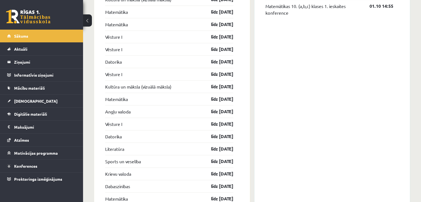
scroll to position [526, 0]
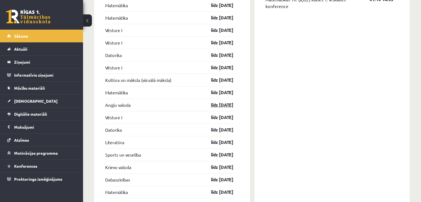
click at [218, 106] on link "līdz [DATE]" at bounding box center [217, 105] width 32 height 7
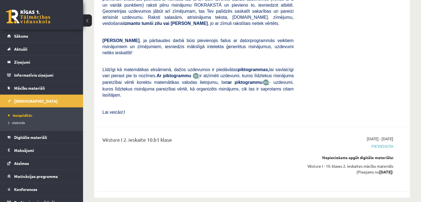
scroll to position [1301, 0]
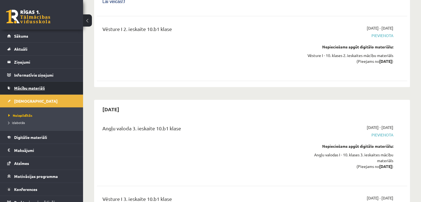
click at [41, 86] on span "Mācību materiāli" at bounding box center [29, 88] width 31 height 5
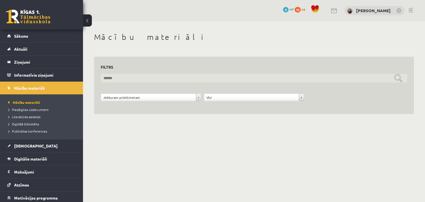
click at [135, 81] on input "text" at bounding box center [254, 78] width 307 height 9
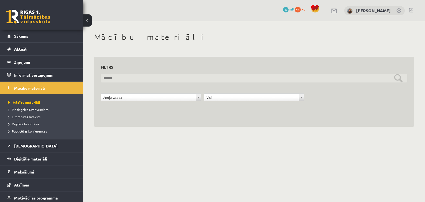
click at [399, 78] on input "text" at bounding box center [254, 78] width 307 height 9
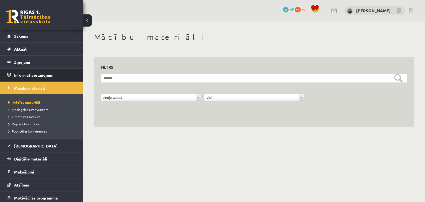
click at [24, 74] on legend "Informatīvie ziņojumi 0" at bounding box center [45, 75] width 62 height 13
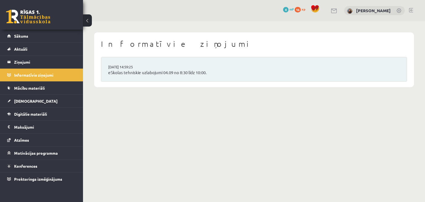
click at [21, 17] on link at bounding box center [28, 17] width 44 height 14
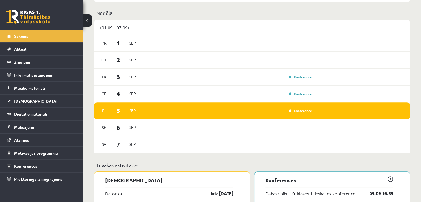
scroll to position [332, 0]
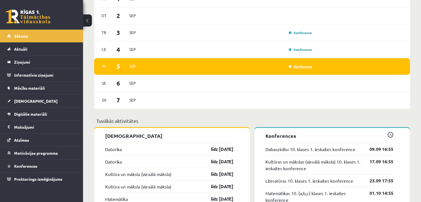
click at [301, 67] on link "Konference" at bounding box center [300, 66] width 23 height 4
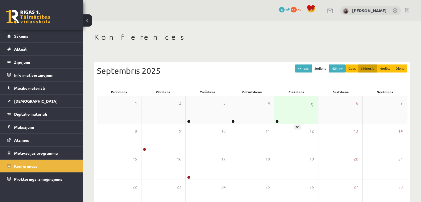
click at [286, 113] on div "5" at bounding box center [296, 110] width 44 height 28
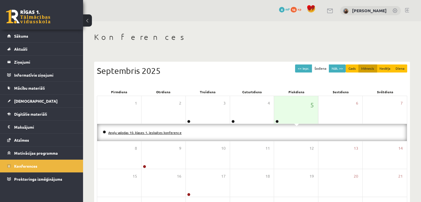
click at [176, 132] on link "Angļu valodas 10. klases 1. ieskaites konference" at bounding box center [144, 132] width 73 height 4
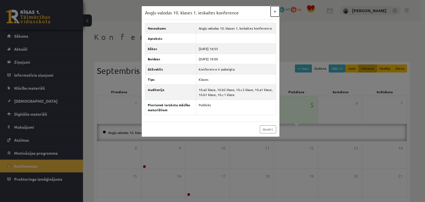
click at [277, 11] on button "×" at bounding box center [275, 11] width 9 height 11
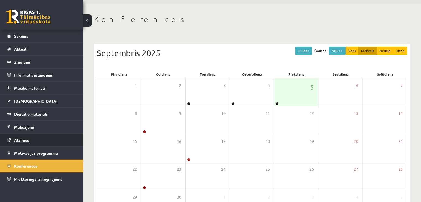
scroll to position [28, 0]
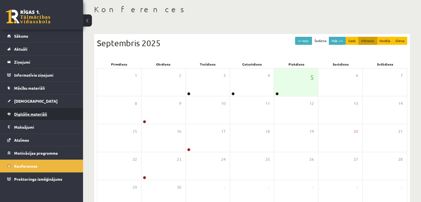
click at [28, 117] on link "Digitālie materiāli" at bounding box center [41, 114] width 69 height 13
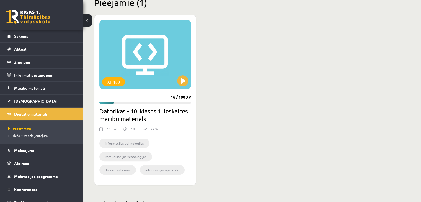
scroll to position [169, 0]
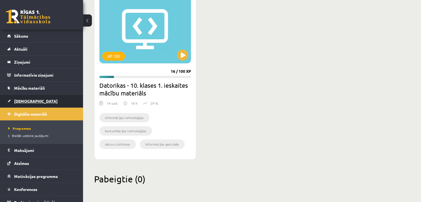
click at [39, 101] on link "[DEMOGRAPHIC_DATA]" at bounding box center [41, 101] width 69 height 13
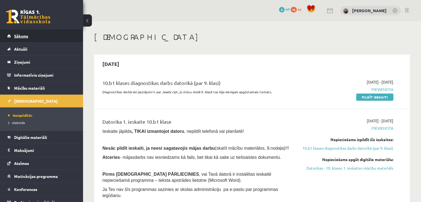
click at [15, 36] on span "Sākums" at bounding box center [21, 35] width 14 height 5
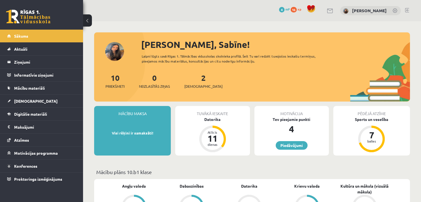
click at [386, 115] on div "Pēdējā atzīme" at bounding box center [371, 111] width 77 height 11
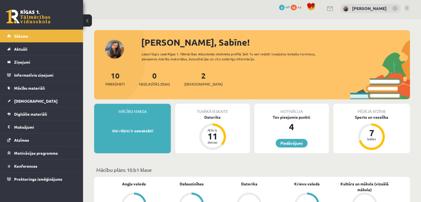
scroll to position [111, 0]
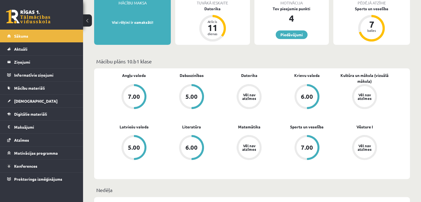
click at [126, 79] on span "Angļu valoda" at bounding box center [134, 78] width 24 height 11
click at [126, 76] on link "Angļu valoda" at bounding box center [134, 76] width 24 height 6
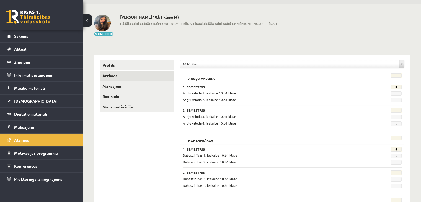
scroll to position [28, 0]
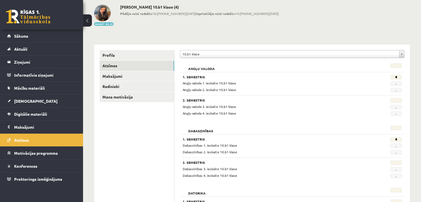
click at [397, 84] on span "-" at bounding box center [396, 83] width 11 height 4
